Goal: Check status: Check status

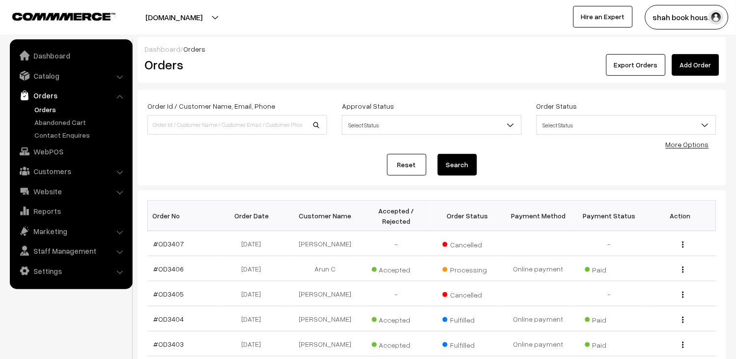
click at [57, 109] on link "Orders" at bounding box center [80, 109] width 97 height 10
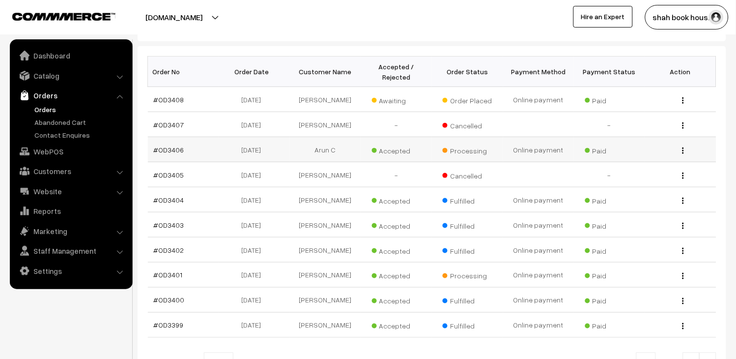
scroll to position [164, 0]
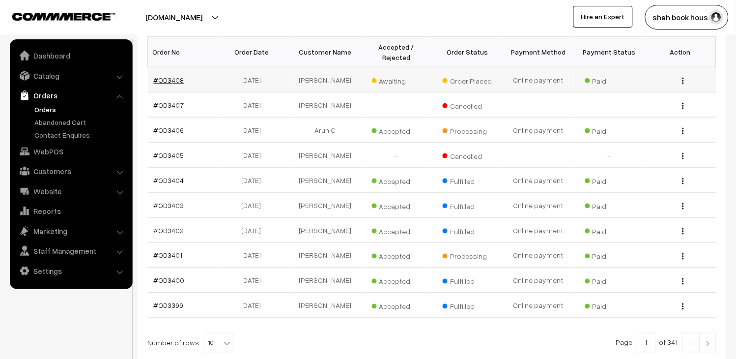
click at [174, 80] on link "#OD3408" at bounding box center [169, 80] width 30 height 8
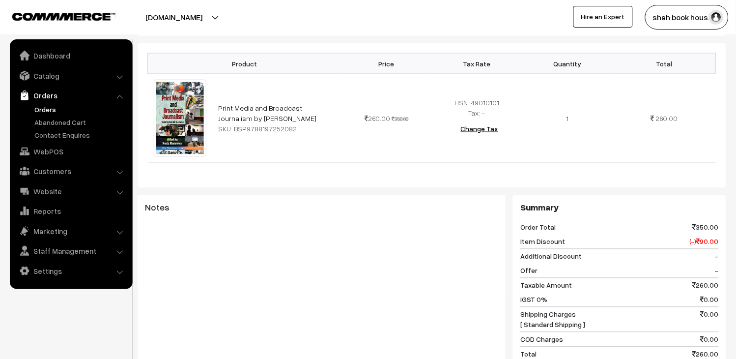
scroll to position [437, 0]
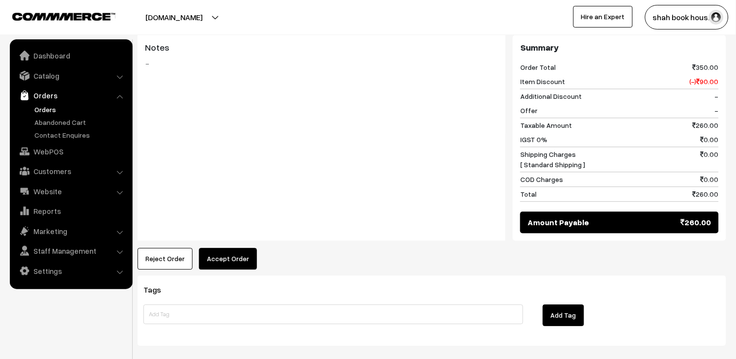
click at [42, 111] on link "Orders" at bounding box center [80, 109] width 97 height 10
